Goal: Task Accomplishment & Management: Complete application form

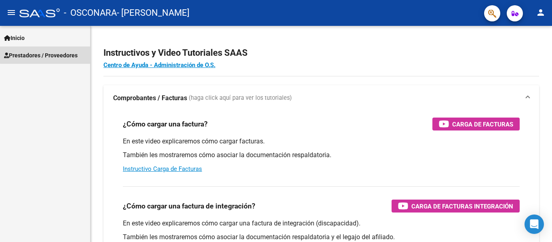
click at [54, 54] on span "Prestadores / Proveedores" at bounding box center [41, 55] width 74 height 9
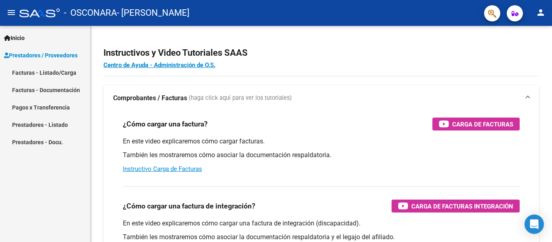
click at [54, 54] on span "Prestadores / Proveedores" at bounding box center [41, 55] width 74 height 9
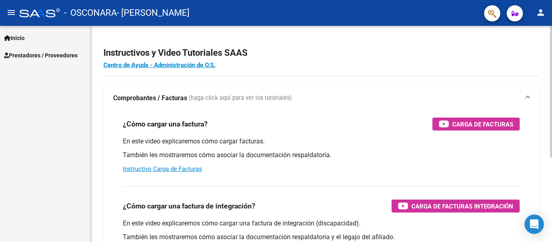
click at [547, 192] on div "Instructivos y Video Tutoriales SAAS Centro de Ayuda - Administración de O.S. C…" at bounding box center [322, 203] width 462 height 354
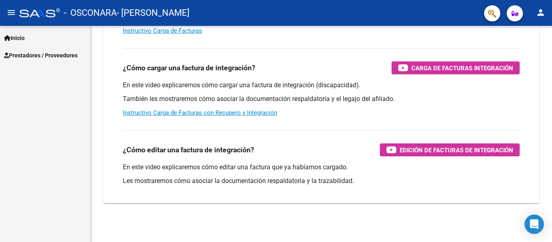
drag, startPoint x: 552, startPoint y: 205, endPoint x: 44, endPoint y: 110, distance: 516.5
click at [44, 110] on div "Inicio Instructivos Contacto OS Prestadores / Proveedores Facturas - Listado/Ca…" at bounding box center [45, 134] width 90 height 216
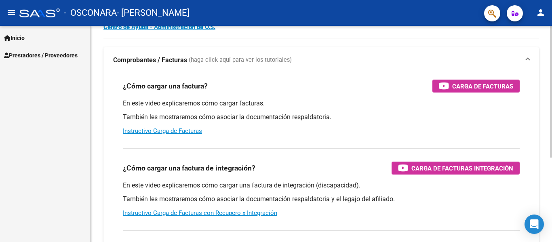
scroll to position [0, 0]
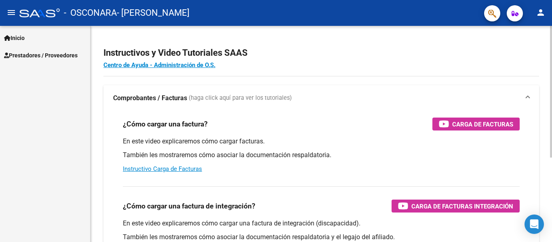
click at [551, 59] on div at bounding box center [551, 92] width 2 height 132
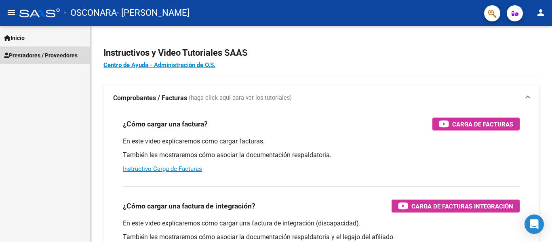
click at [39, 54] on span "Prestadores / Proveedores" at bounding box center [41, 55] width 74 height 9
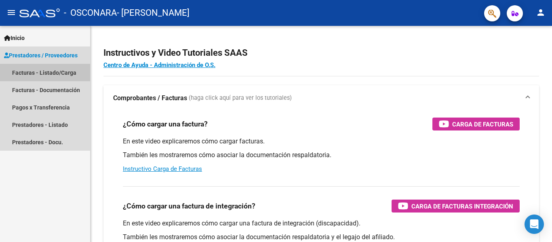
click at [35, 73] on link "Facturas - Listado/Carga" at bounding box center [45, 72] width 90 height 17
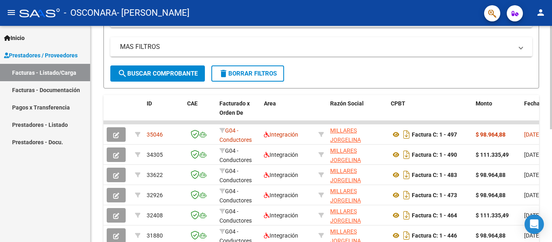
scroll to position [158, 0]
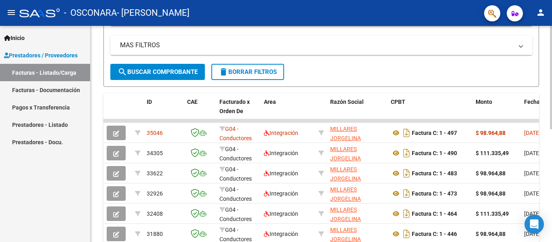
click at [552, 174] on div at bounding box center [551, 154] width 2 height 103
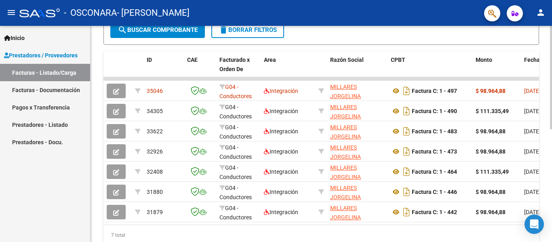
click at [552, 165] on div at bounding box center [551, 175] width 2 height 103
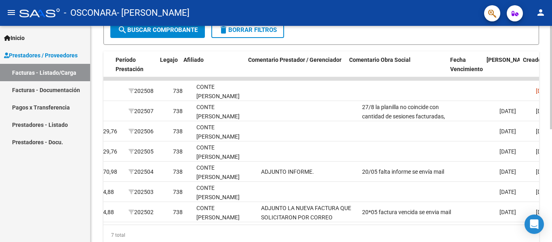
scroll to position [0, 1041]
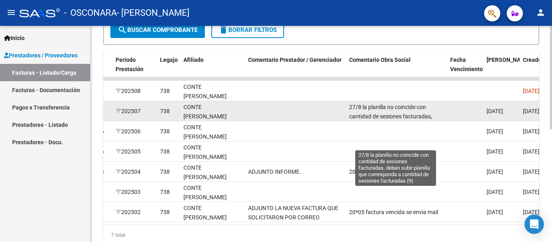
click at [414, 110] on span "27/8 la planilla no coincide con cantidad de sesiones facturadas, deben subir p…" at bounding box center [396, 121] width 95 height 34
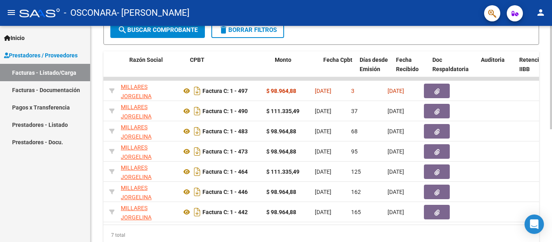
scroll to position [0, 201]
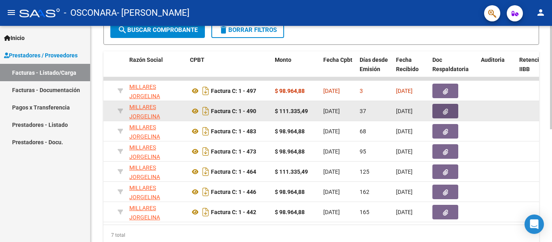
click at [447, 111] on icon "button" at bounding box center [445, 112] width 5 height 6
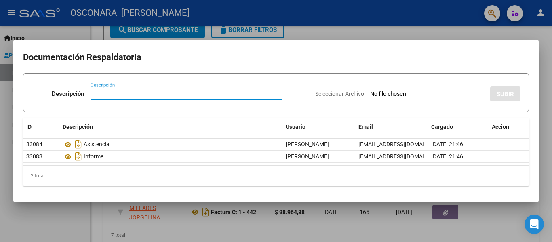
click at [101, 94] on input "Descripción" at bounding box center [186, 93] width 191 height 7
type input "asistencia"
click at [382, 93] on input "Seleccionar Archivo" at bounding box center [423, 95] width 107 height 8
type input "C:\fakepath\aistencia [PERSON_NAME].pdf"
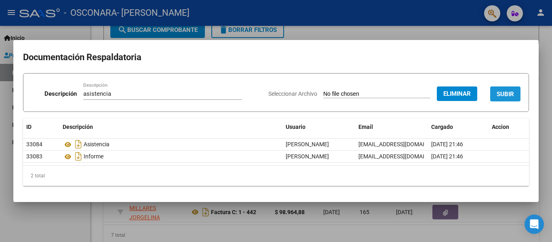
click at [509, 91] on span "SUBIR" at bounding box center [505, 94] width 17 height 7
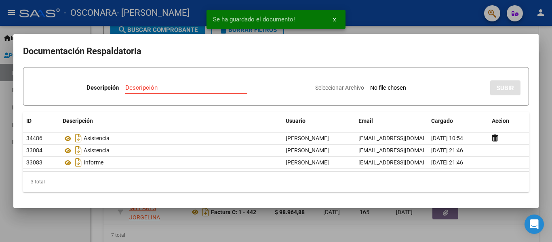
click at [546, 66] on div at bounding box center [276, 121] width 552 height 242
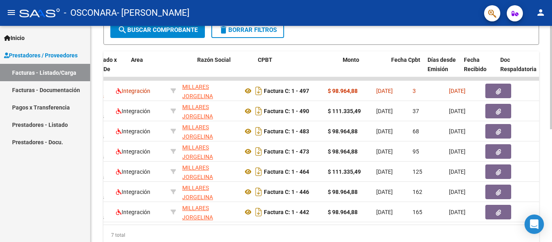
scroll to position [0, 133]
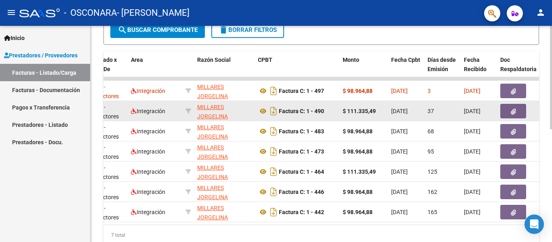
click at [511, 109] on icon "button" at bounding box center [513, 112] width 5 height 6
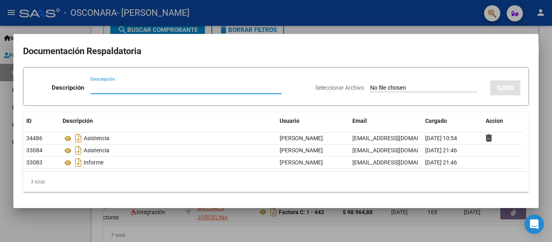
click at [324, 23] on div at bounding box center [276, 121] width 552 height 242
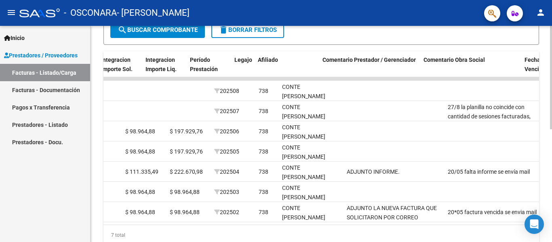
scroll to position [0, 874]
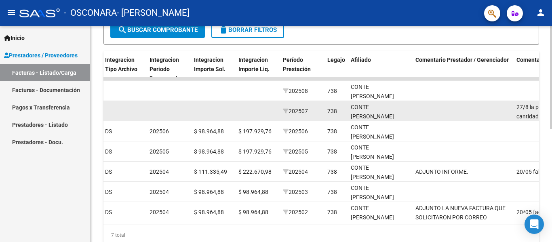
click at [451, 110] on datatable-body-cell at bounding box center [462, 111] width 101 height 20
drag, startPoint x: 451, startPoint y: 110, endPoint x: 466, endPoint y: 111, distance: 15.4
click at [466, 111] on datatable-body-cell at bounding box center [462, 111] width 101 height 20
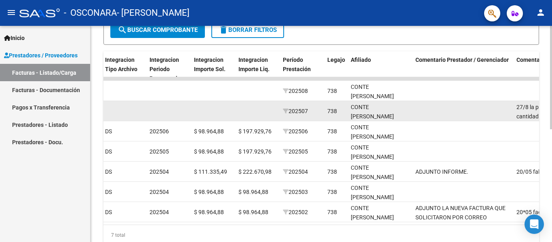
click at [466, 111] on datatable-body-cell at bounding box center [462, 111] width 101 height 20
click at [418, 117] on datatable-body-cell at bounding box center [462, 111] width 101 height 20
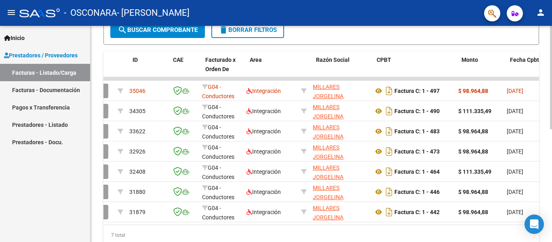
scroll to position [0, 0]
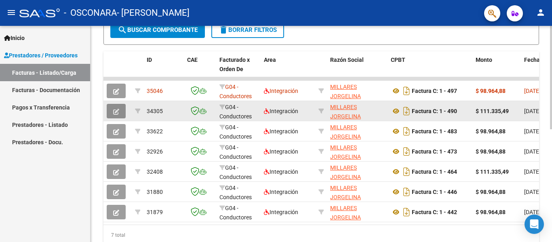
click at [115, 112] on icon "button" at bounding box center [116, 112] width 6 height 6
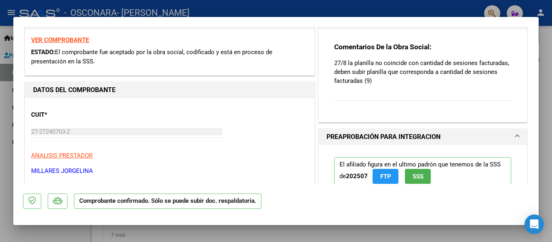
scroll to position [146, 0]
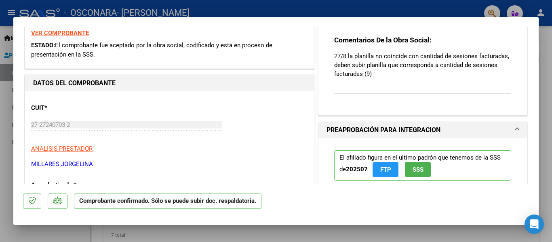
click at [380, 87] on div "Comentarios De la Obra Social: 27/8 la planilla no coincide con cantidad de ses…" at bounding box center [422, 69] width 177 height 67
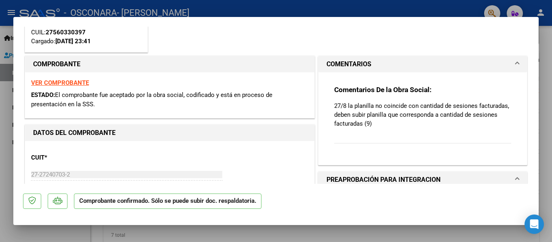
scroll to position [122, 0]
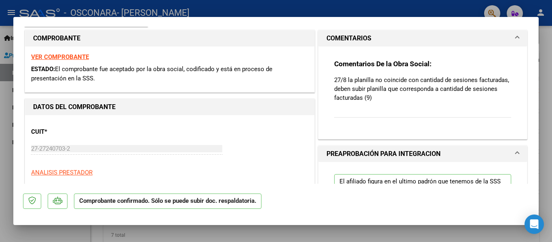
click at [354, 114] on div "Comentarios De la Obra Social: 27/8 la planilla no coincide con cantidad de ses…" at bounding box center [422, 92] width 177 height 67
click at [357, 62] on strong "Comentarios De la Obra Social:" at bounding box center [382, 64] width 97 height 8
click at [516, 35] on span at bounding box center [517, 39] width 3 height 10
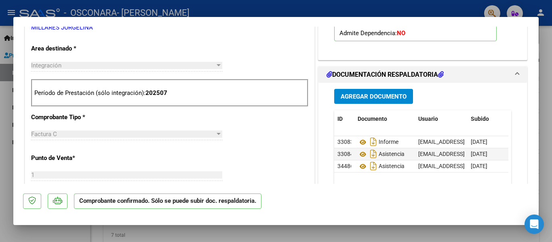
scroll to position [291, 0]
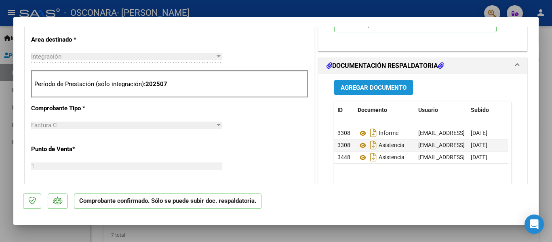
click at [380, 88] on span "Agregar Documento" at bounding box center [374, 87] width 66 height 7
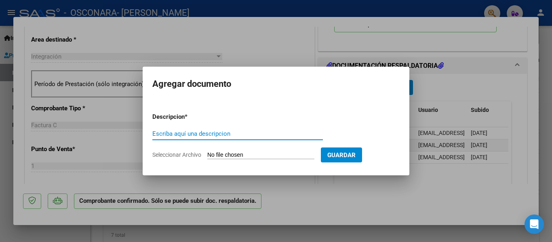
click at [464, 75] on div at bounding box center [276, 121] width 552 height 242
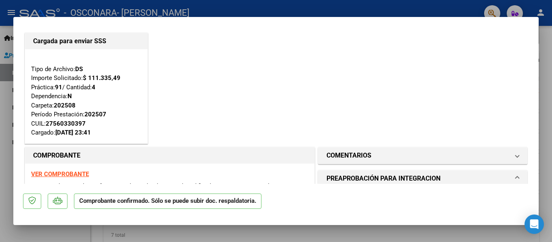
scroll to position [0, 0]
